Goal: Task Accomplishment & Management: Complete application form

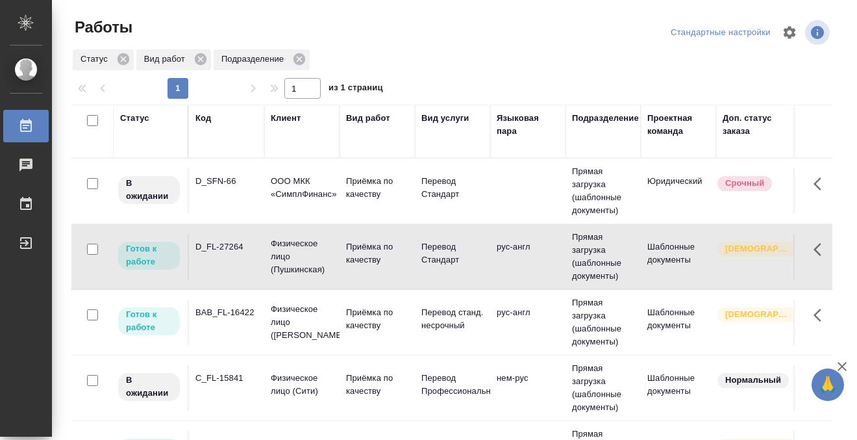
click at [248, 188] on div "BAB_FL-16422" at bounding box center [227, 181] width 62 height 13
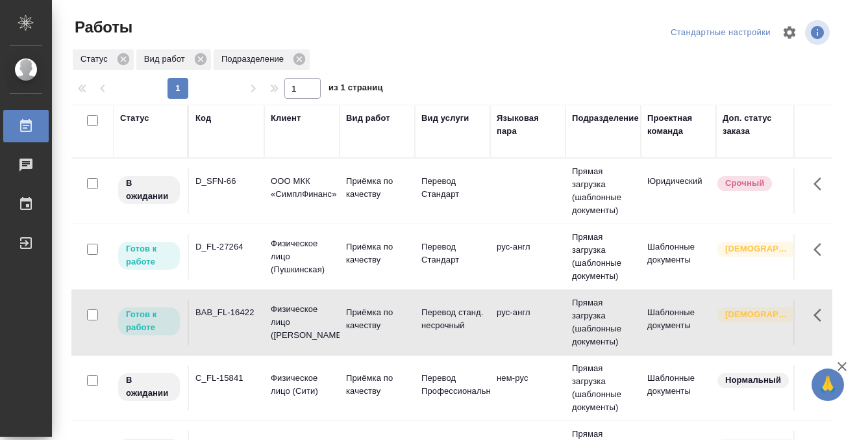
click at [248, 188] on div "BAB_FL-16422" at bounding box center [227, 181] width 62 height 13
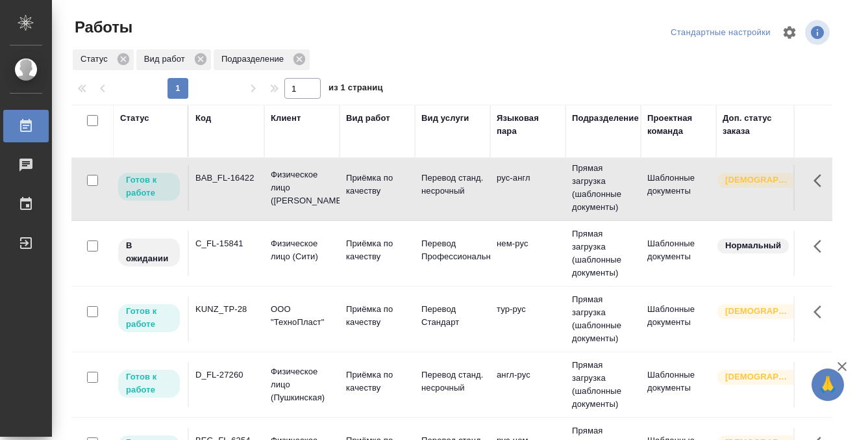
click at [260, 79] on td "KUNZ_TP-28" at bounding box center [226, 56] width 75 height 45
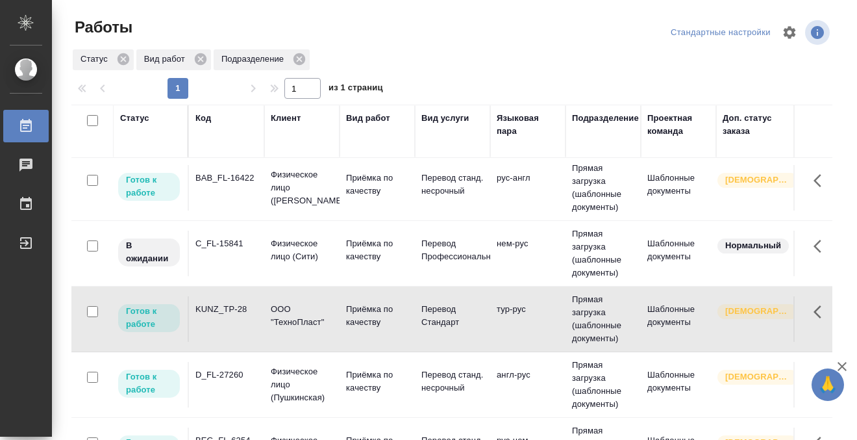
click at [260, 79] on td "KUNZ_TP-28" at bounding box center [226, 56] width 75 height 45
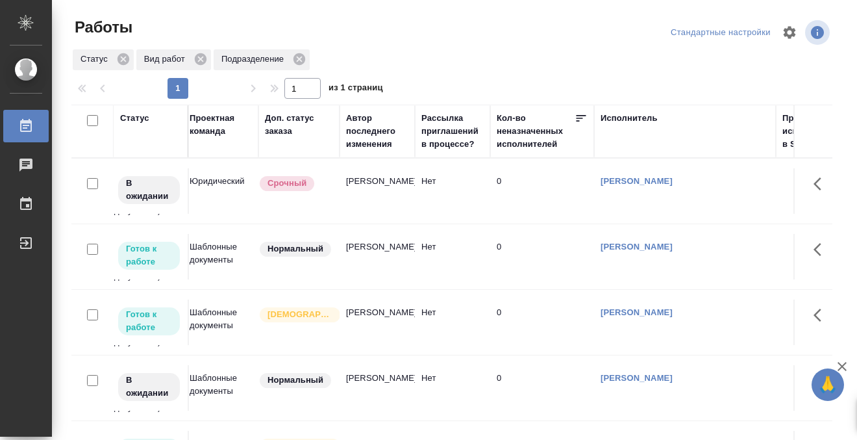
scroll to position [0, 0]
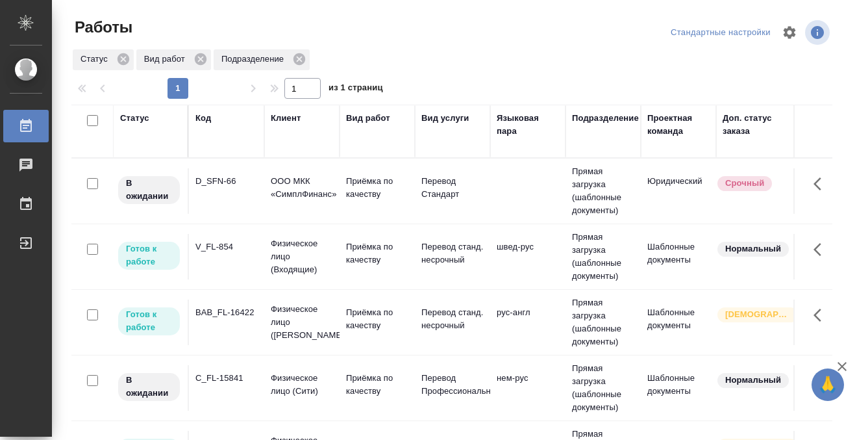
click at [227, 214] on td "V_FL-854" at bounding box center [226, 190] width 75 height 45
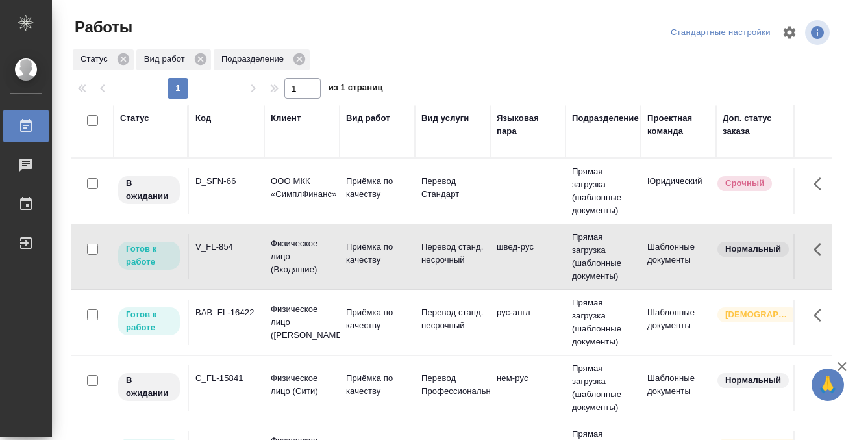
click at [227, 214] on td "V_FL-854" at bounding box center [226, 190] width 75 height 45
click at [226, 188] on div "BAB_FL-16422" at bounding box center [227, 181] width 62 height 13
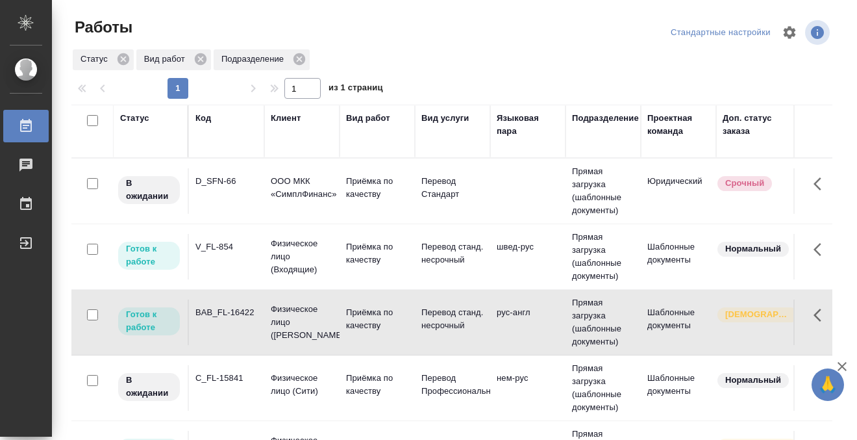
click at [226, 188] on div "BAB_FL-16422" at bounding box center [227, 181] width 62 height 13
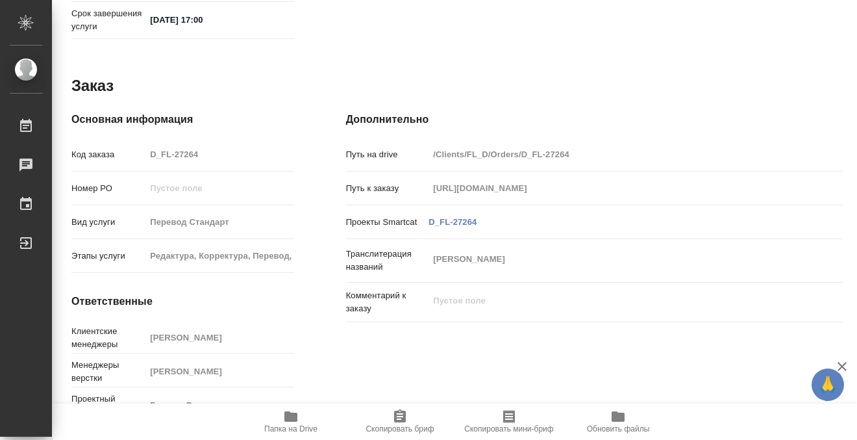
scroll to position [694, 0]
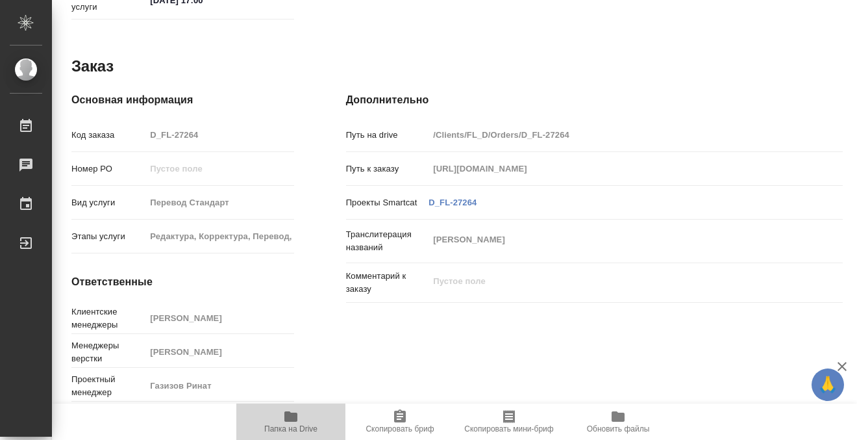
click at [296, 412] on icon "button" at bounding box center [291, 417] width 16 height 16
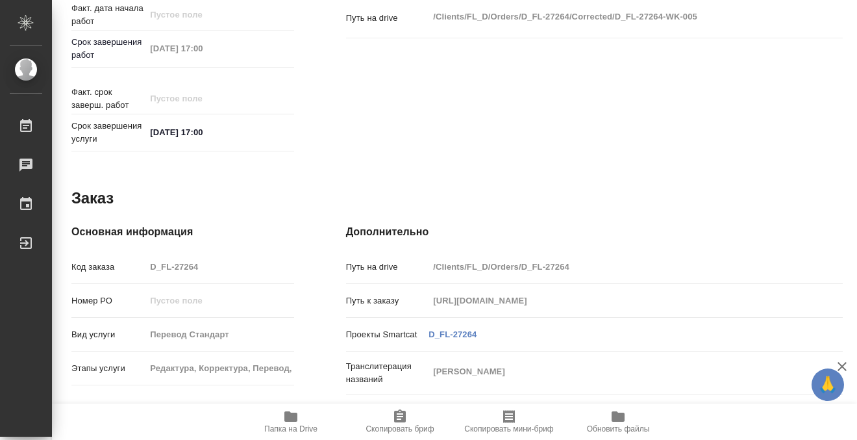
scroll to position [0, 0]
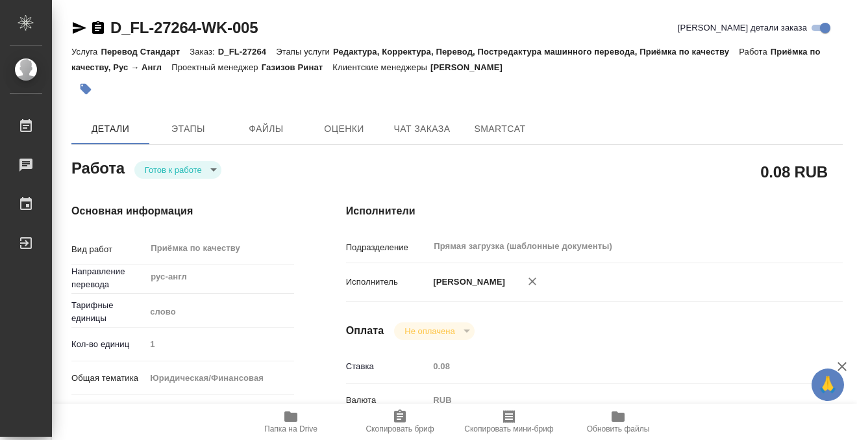
click at [79, 96] on button "button" at bounding box center [85, 89] width 29 height 29
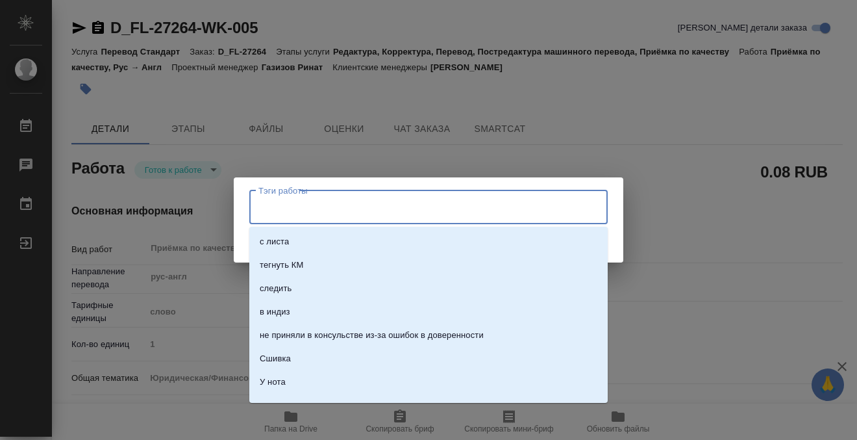
click at [336, 207] on input "Тэги работы" at bounding box center [416, 207] width 322 height 22
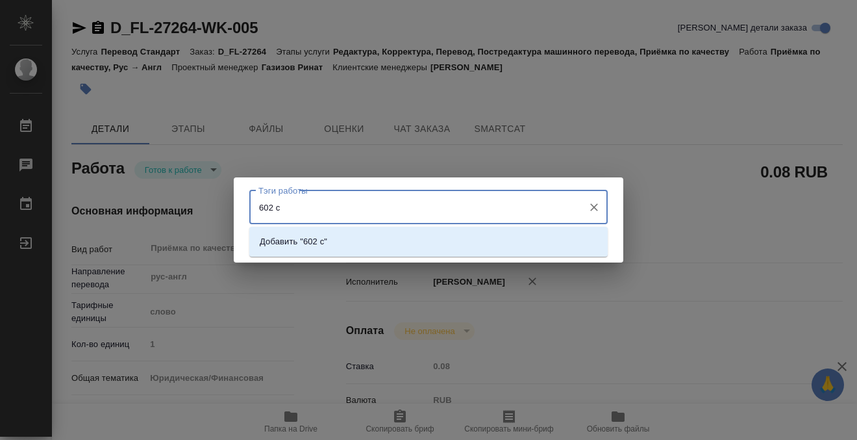
type input "602"
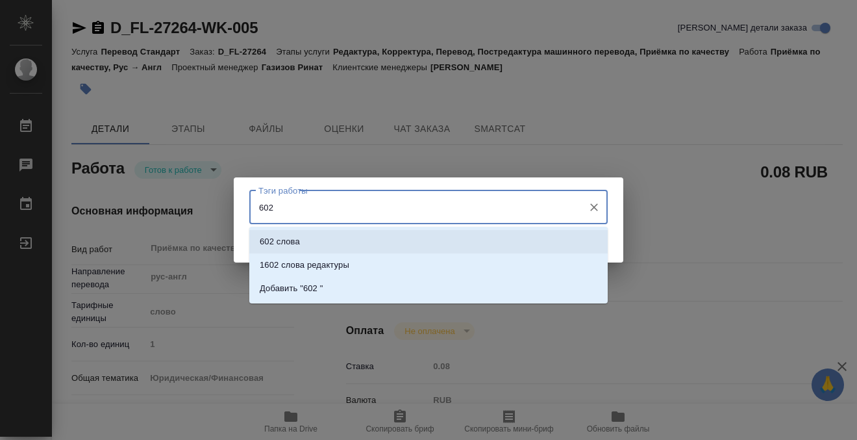
click at [336, 239] on li "602 слова" at bounding box center [428, 241] width 359 height 23
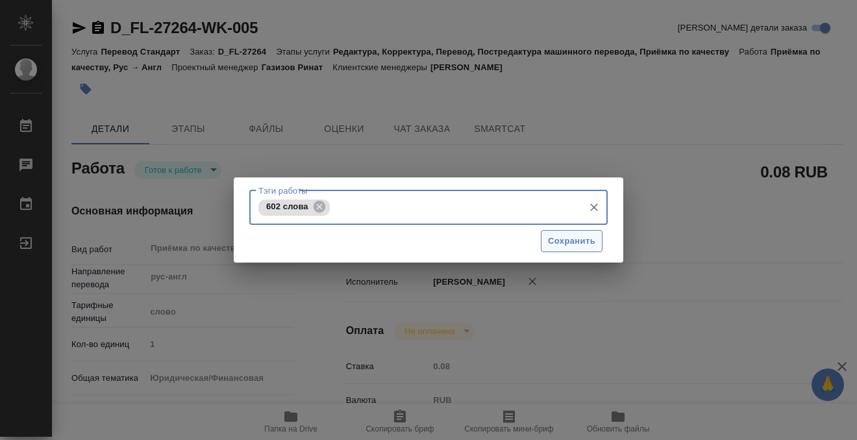
click at [574, 250] on button "Сохранить" at bounding box center [572, 241] width 62 height 23
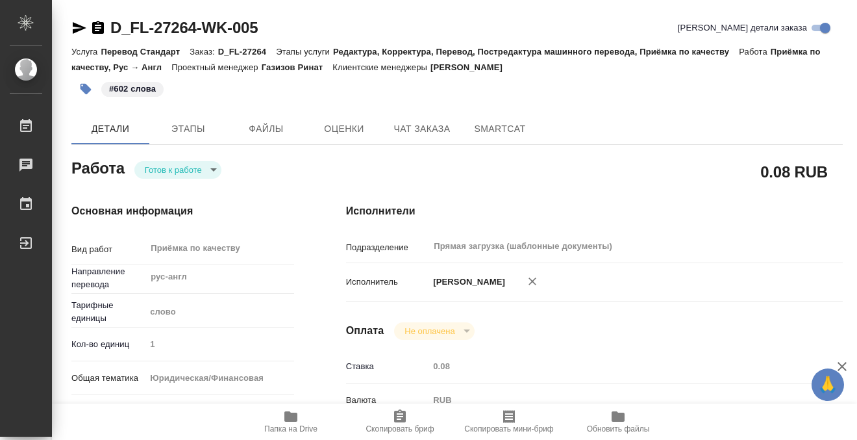
type input "readyForWork"
type input "рус-англ"
type input "5a8b1489cc6b4906c91bfd90"
type input "1"
type input "yr-fn"
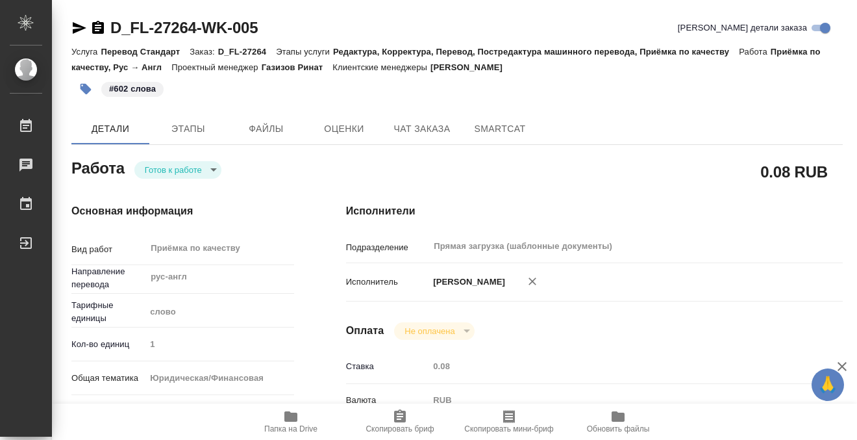
type input "5a8b8b956a9677013d343cfe"
checkbox input "true"
type input "29.08.2025 16:00"
type input "29.08.2025 17:00"
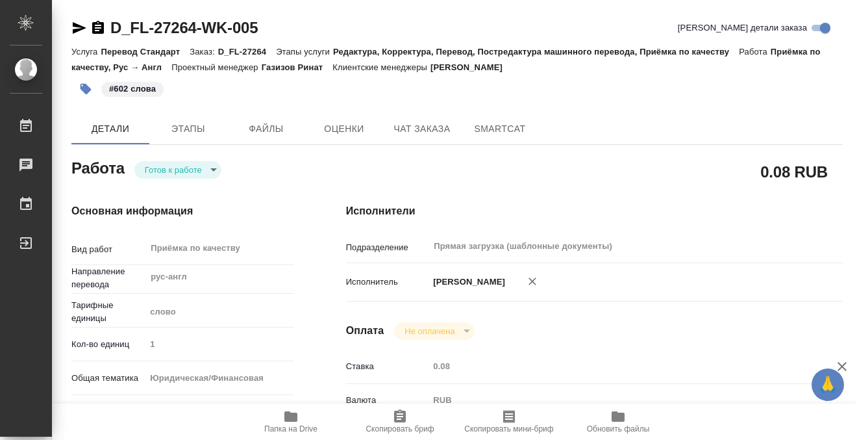
type input "Прямая загрузка (шаблонные документы)"
type input "notPayed"
type input "0.08"
type input "RUB"
type input "[PERSON_NAME]"
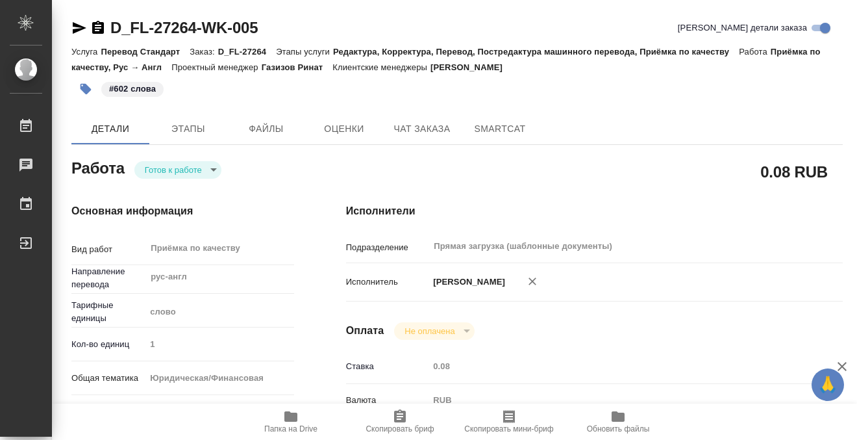
type input "D_FL-27264"
type input "Перевод Стандарт"
type input "Редактура, Корректура, Перевод, Постредактура машинного перевода, Приёмка по ка…"
type input "Давыдова Елена"
type input "Малофеева Екатерина"
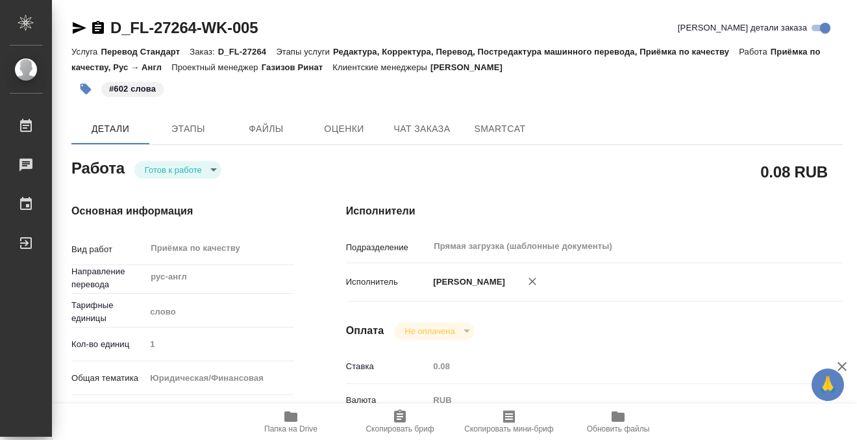
type input "/Clients/FL_D/Orders/D_FL-27264"
type input "https://drive.awatera.com/s/EntSRoGX7NtXnTf"
click at [201, 173] on body "🙏 .cls-1 fill:#fff; AWATERA Kobzeva Elizaveta Работы 0 Чаты График Выйти D_FL-2…" at bounding box center [428, 220] width 857 height 440
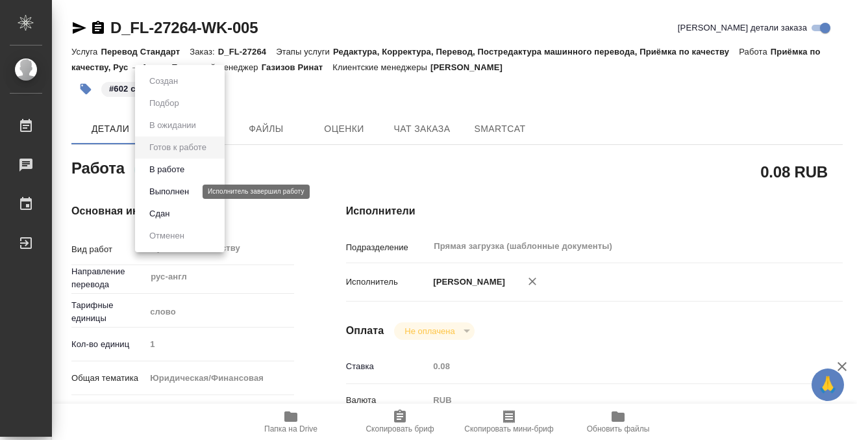
click at [192, 193] on button "Выполнен" at bounding box center [168, 191] width 47 height 14
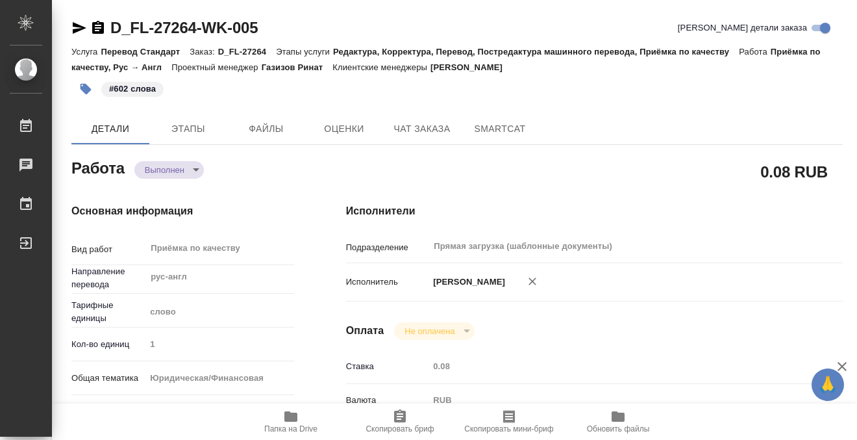
type textarea "x"
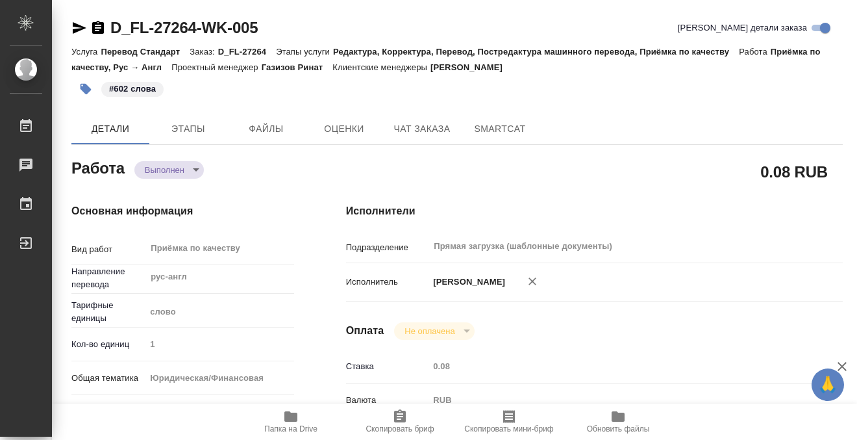
type textarea "x"
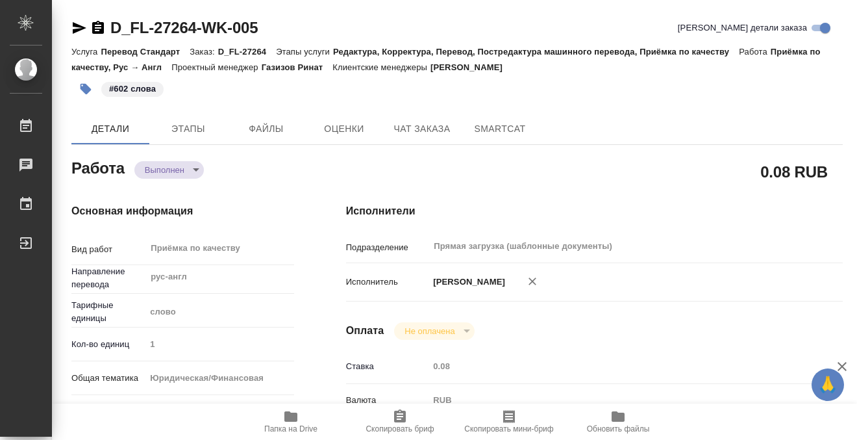
type textarea "x"
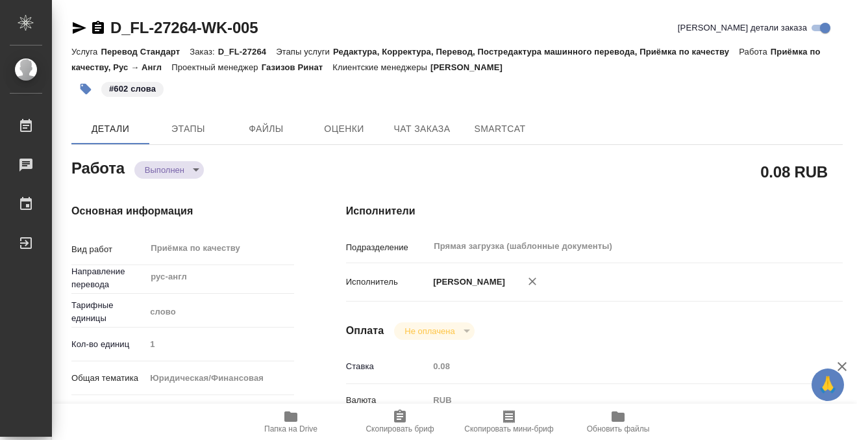
click at [97, 24] on icon "button" at bounding box center [98, 27] width 12 height 13
click at [288, 424] on span "Папка на Drive" at bounding box center [290, 428] width 53 height 9
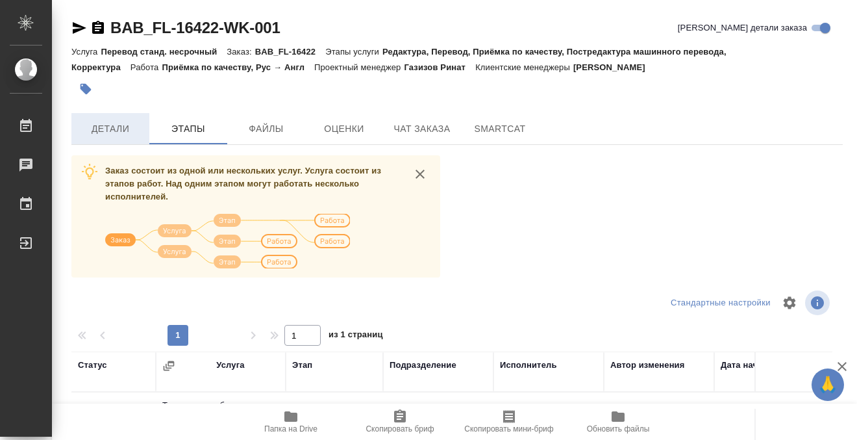
click at [136, 125] on span "Детали" at bounding box center [110, 129] width 62 height 16
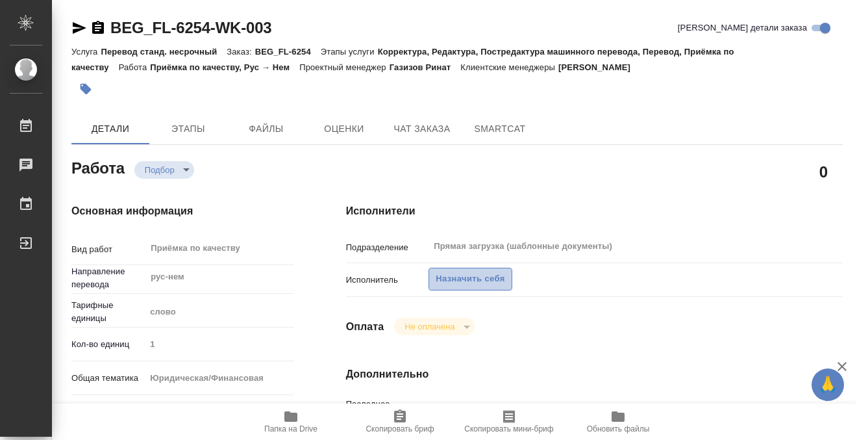
click at [458, 276] on span "Назначить себя" at bounding box center [470, 279] width 69 height 15
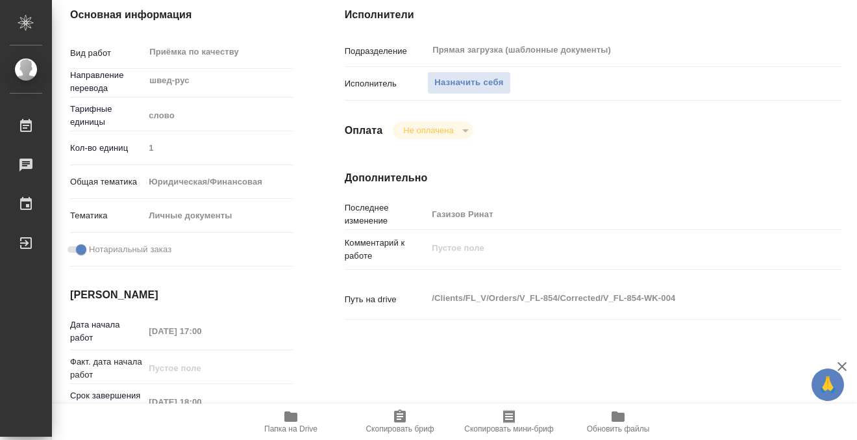
scroll to position [0, 1]
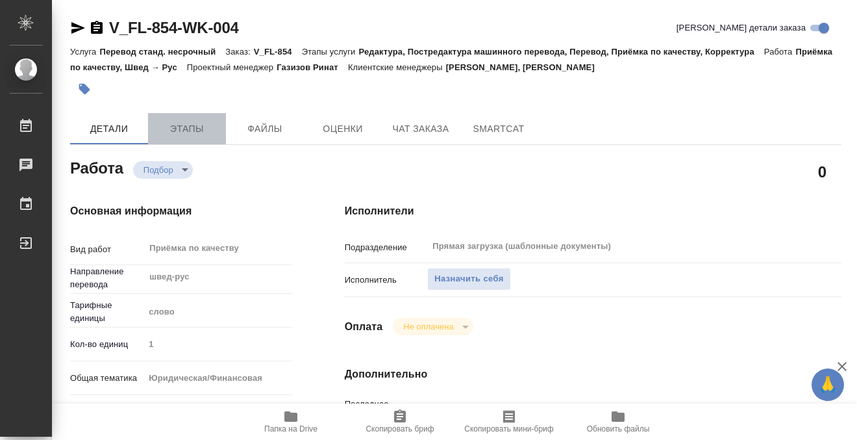
click at [197, 120] on button "Этапы" at bounding box center [187, 128] width 78 height 31
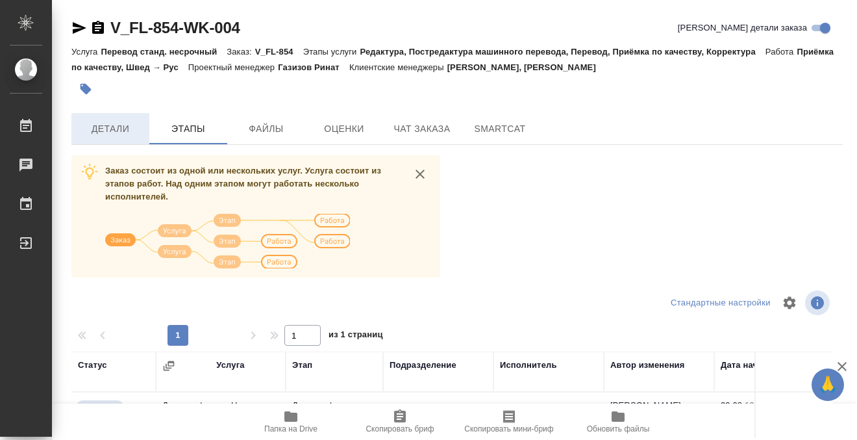
click at [128, 115] on button "Детали" at bounding box center [110, 128] width 78 height 31
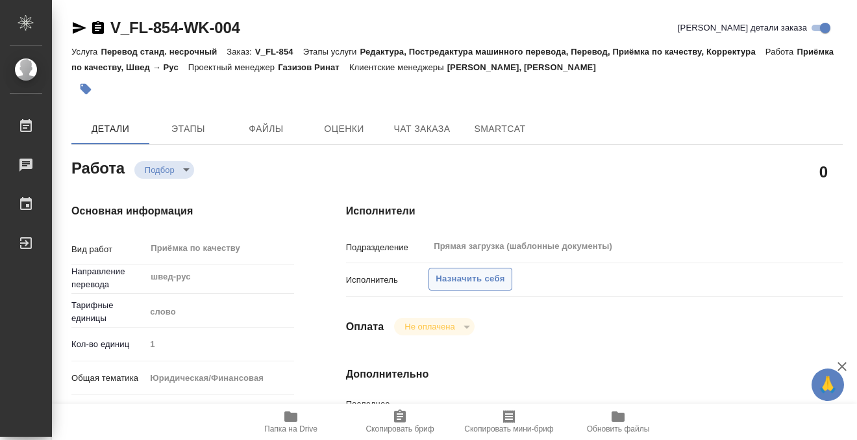
type textarea "x"
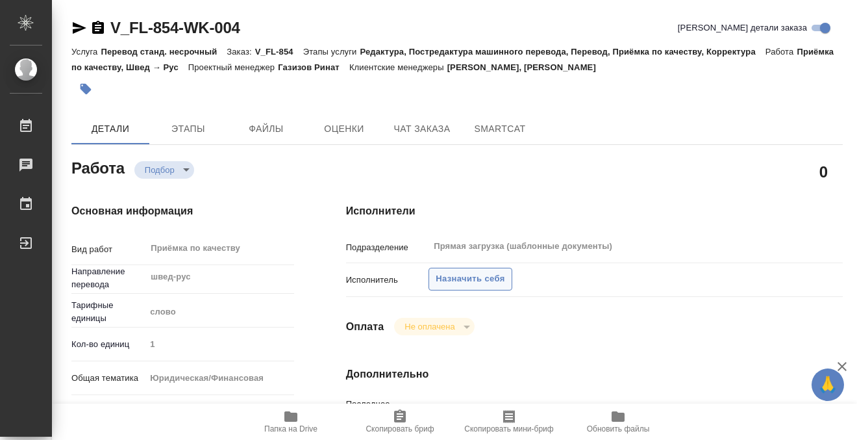
type textarea "x"
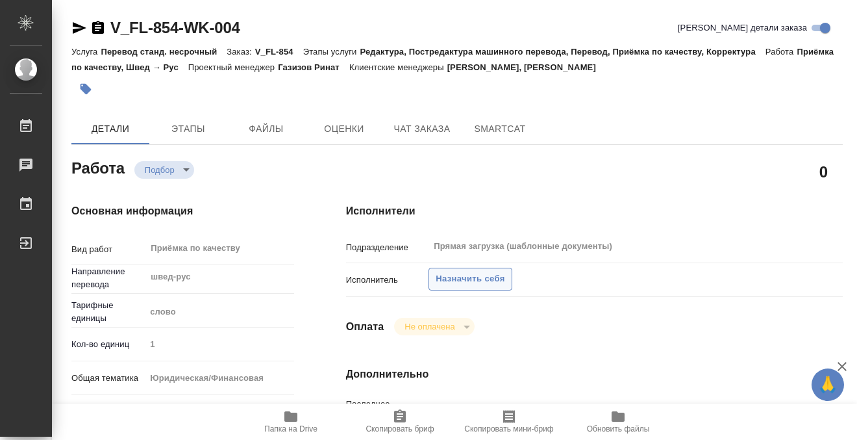
click at [475, 276] on span "Назначить себя" at bounding box center [470, 279] width 69 height 15
type textarea "x"
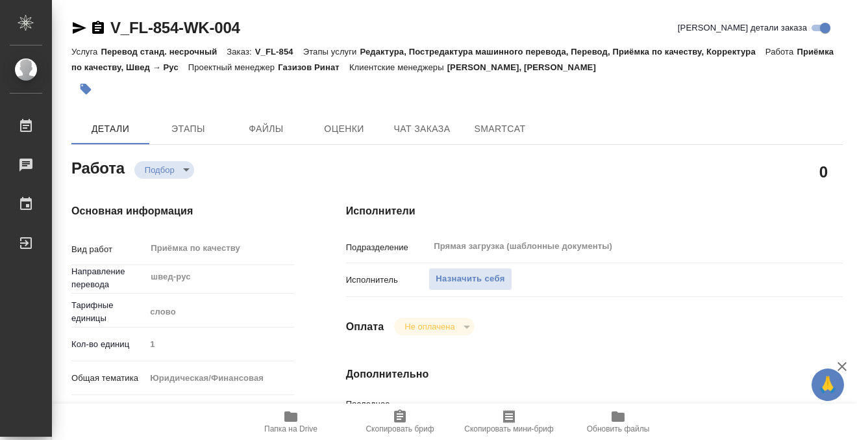
type textarea "x"
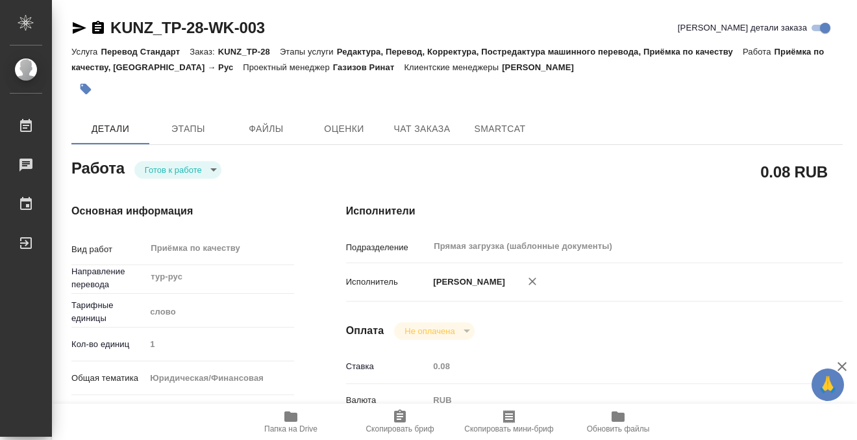
click at [286, 422] on icon "button" at bounding box center [291, 417] width 16 height 16
click at [92, 86] on button "button" at bounding box center [85, 89] width 29 height 29
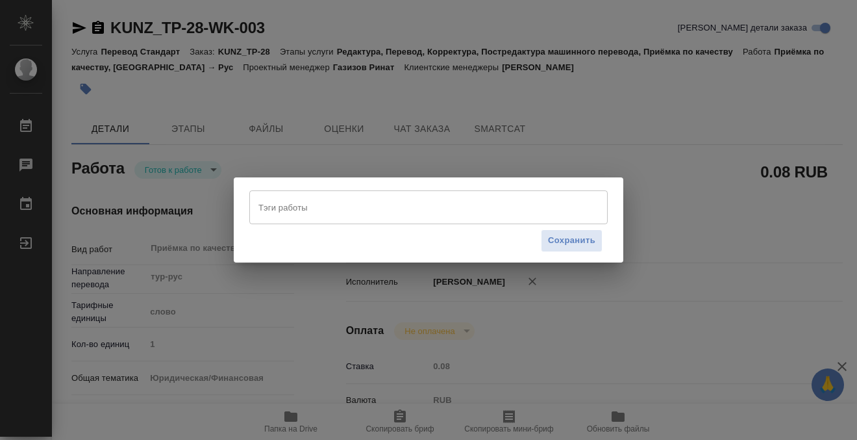
click at [291, 217] on input "Тэги работы" at bounding box center [416, 207] width 322 height 22
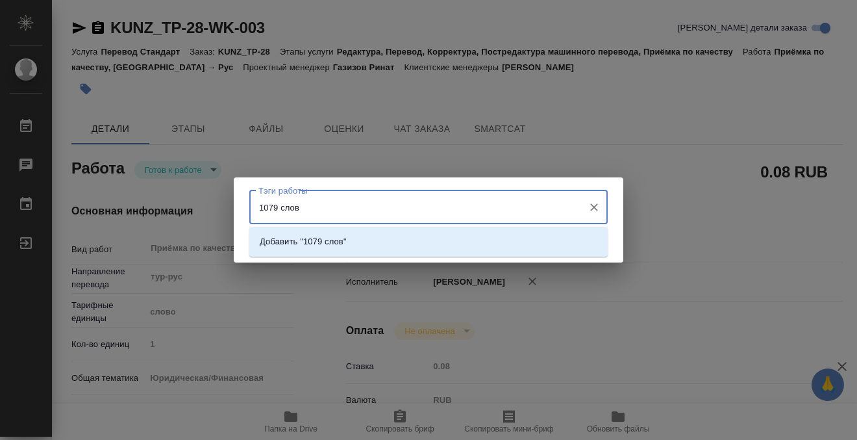
type input "1079 слов"
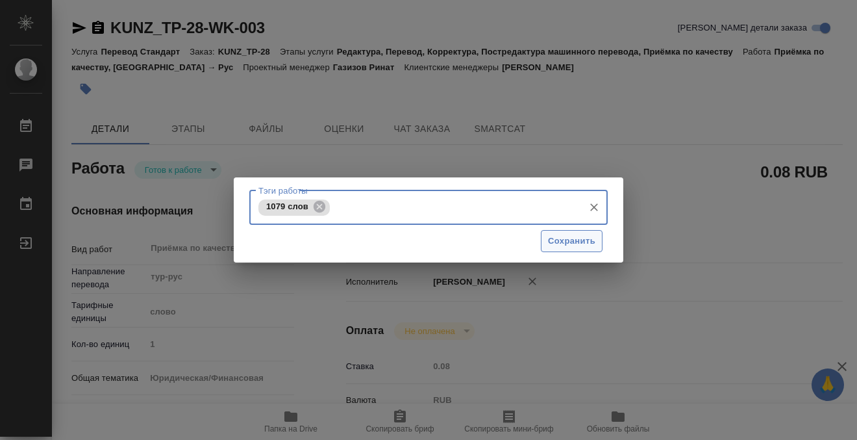
click at [596, 234] on button "Сохранить" at bounding box center [572, 241] width 62 height 23
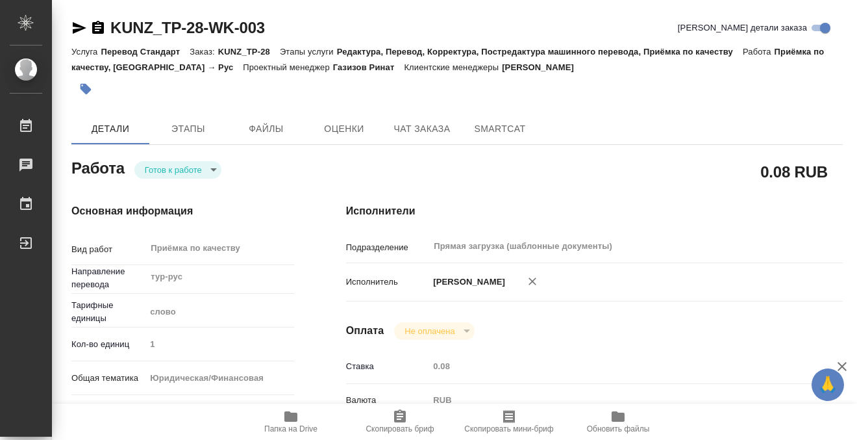
type input "readyForWork"
type input "тур-рус"
type input "5a8b1489cc6b4906c91bfd90"
type input "1"
type input "yr-fn"
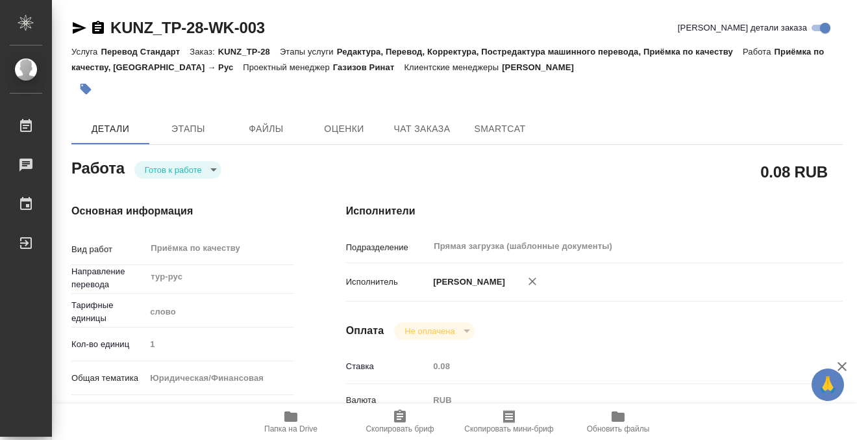
type input "5a8b8b956a9677013d343cfe"
checkbox input "true"
type input "01.09.2025 09:00"
type input "01.09.2025 11:00"
type input "02.09.2025 12:00"
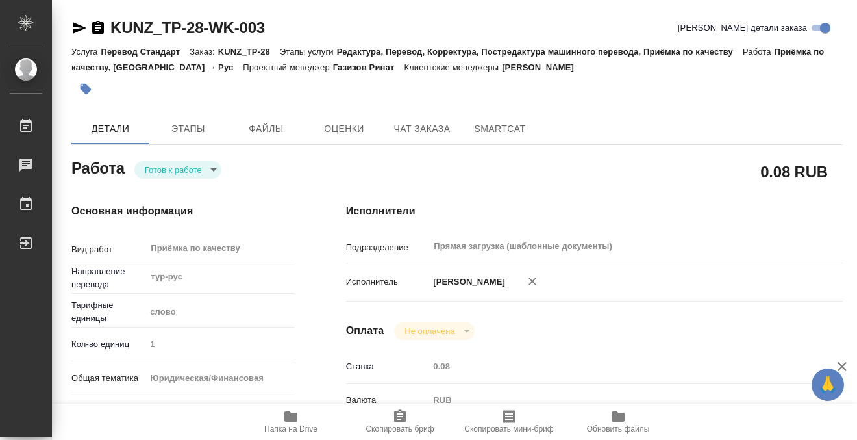
type input "Прямая загрузка (шаблонные документы)"
type input "notPayed"
type input "0.08"
type input "RUB"
type input "[PERSON_NAME]"
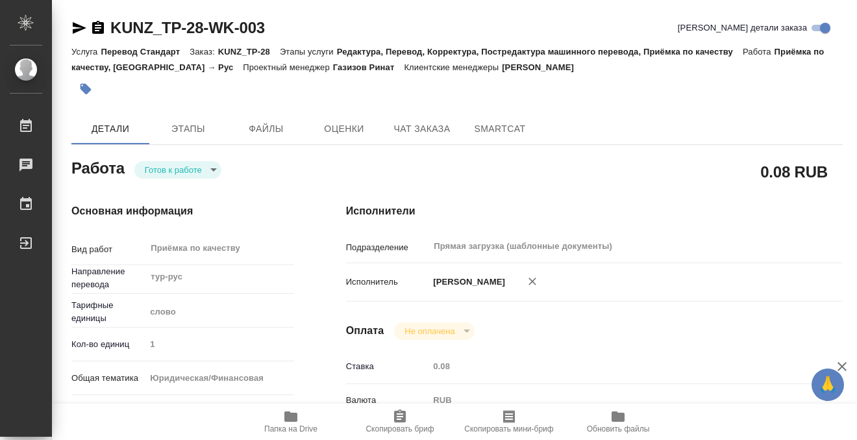
type input "KUNZ_TP-28"
type input "Перевод Стандарт"
type input "Редактура, Перевод, Корректура, Постредактура машинного перевода, Приёмка по ка…"
type input "Moskalets Alina"
type input "Арсеньева Вера"
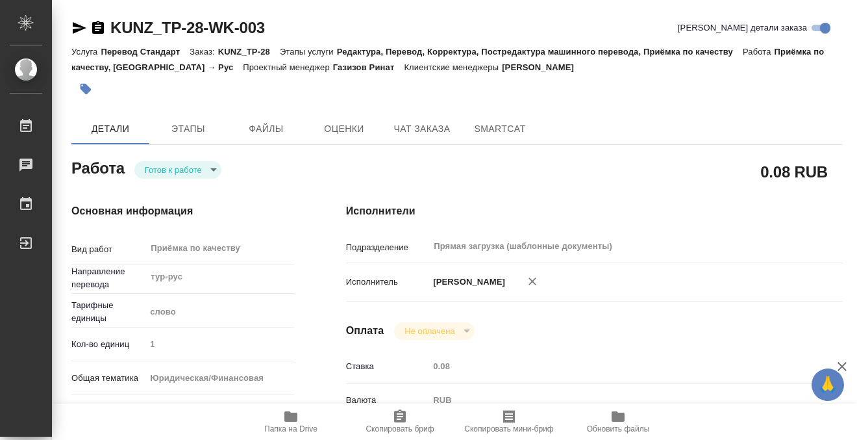
type input "/Clients/ООО "ТехноПласт"/Orders/KUNZ_TP-28"
click at [187, 173] on body "🙏 .cls-1 fill:#fff; AWATERA Kobzeva Elizaveta Работы 0 Чаты График Выйти KUNZ_T…" at bounding box center [428, 220] width 857 height 440
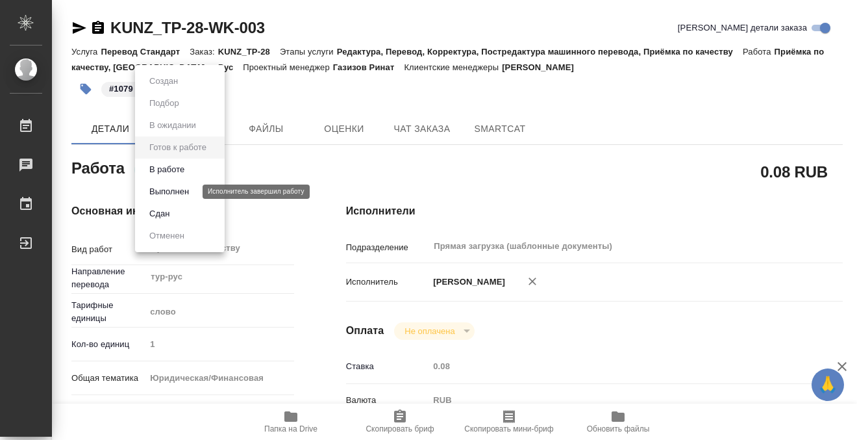
click at [186, 194] on button "Выполнен" at bounding box center [168, 191] width 47 height 14
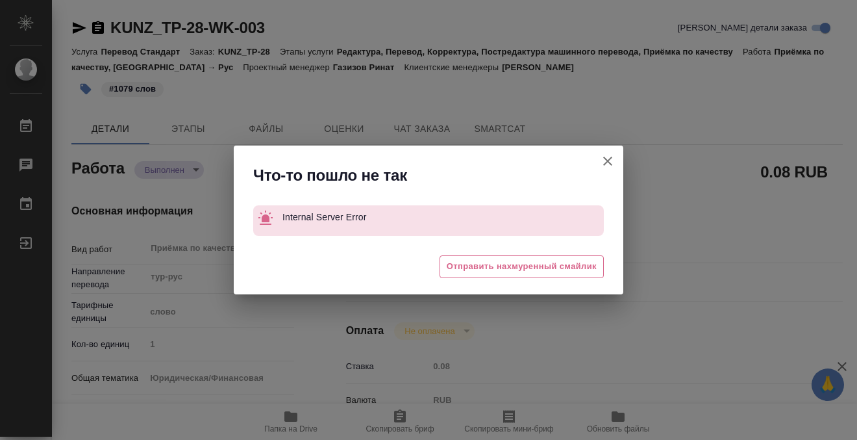
type textarea "x"
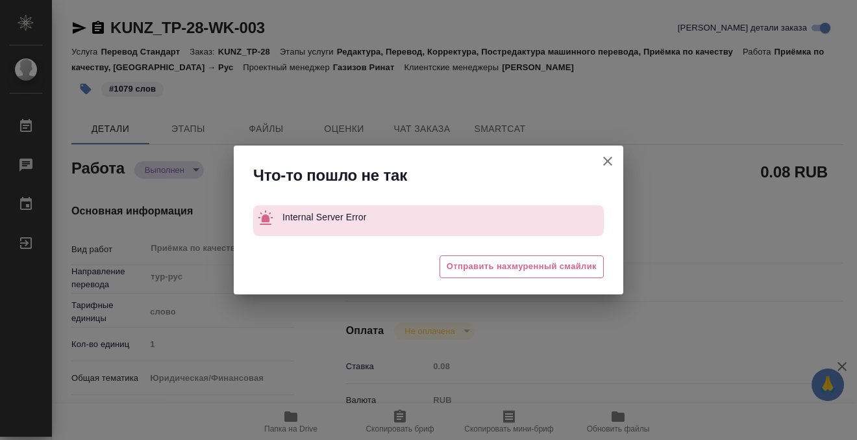
type textarea "x"
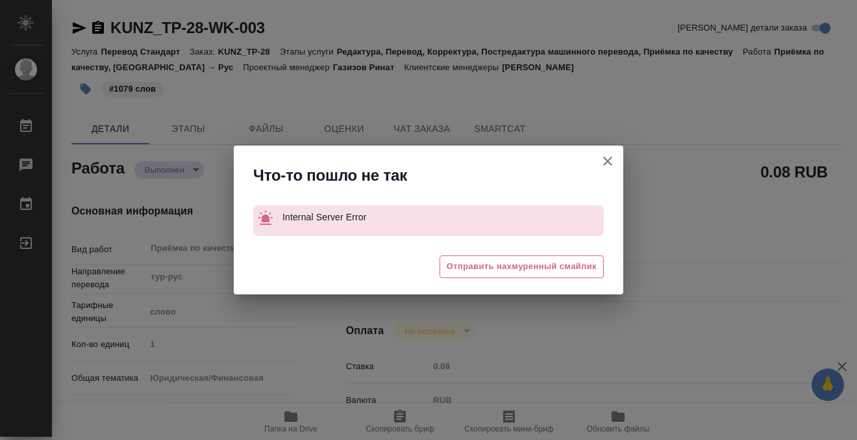
click at [603, 160] on icon "button" at bounding box center [608, 161] width 16 height 16
type textarea "x"
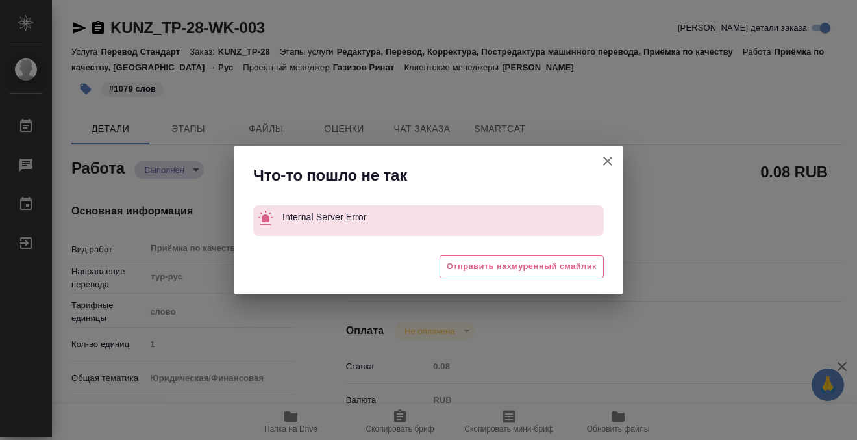
type textarea "x"
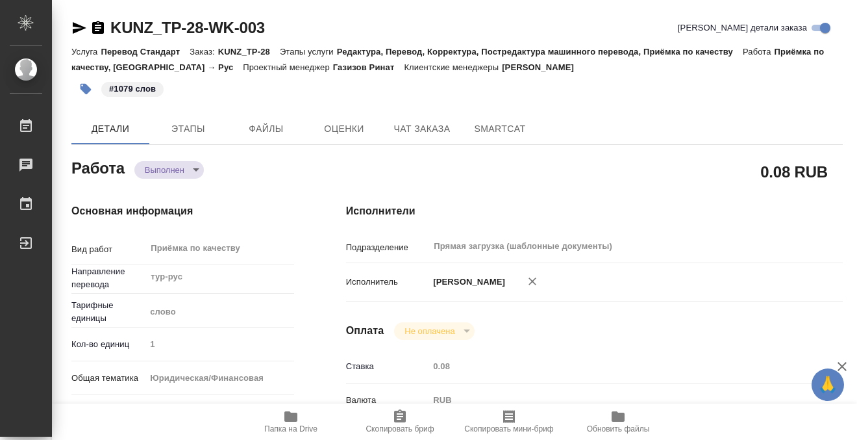
click at [99, 25] on icon "button" at bounding box center [98, 28] width 16 height 16
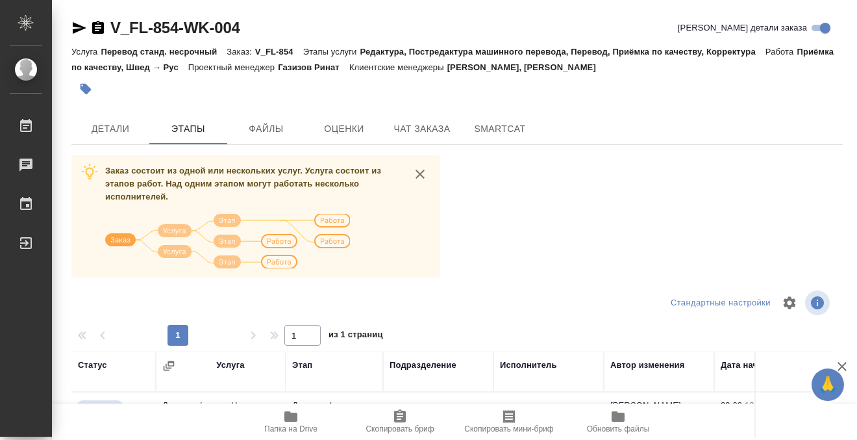
scroll to position [237, 0]
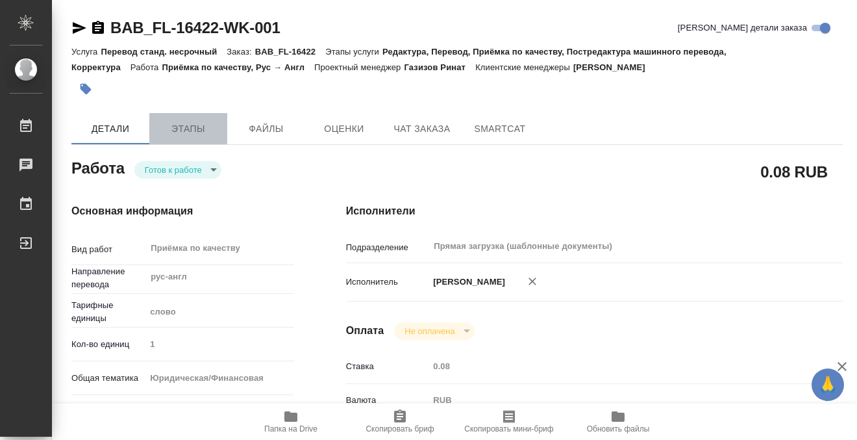
click at [202, 127] on span "Этапы" at bounding box center [188, 129] width 62 height 16
